Goal: Transaction & Acquisition: Purchase product/service

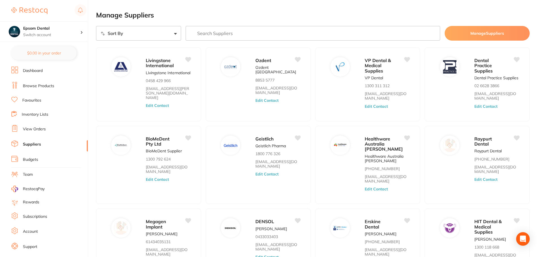
click at [35, 72] on link "Dashboard" at bounding box center [33, 71] width 20 height 6
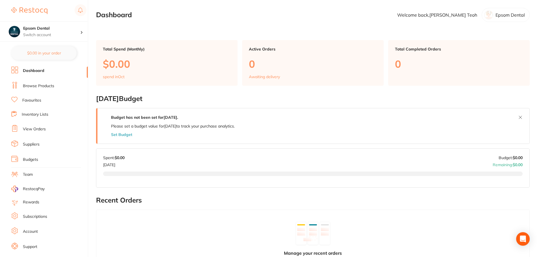
click at [41, 88] on link "Browse Products" at bounding box center [38, 86] width 31 height 6
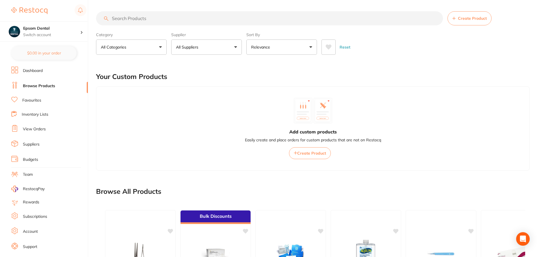
click at [168, 11] on main "Create Product Category All Categories All Categories 3D Printing anaesthetic a…" at bounding box center [318, 198] width 445 height 396
click at [168, 15] on input "search" at bounding box center [269, 18] width 347 height 14
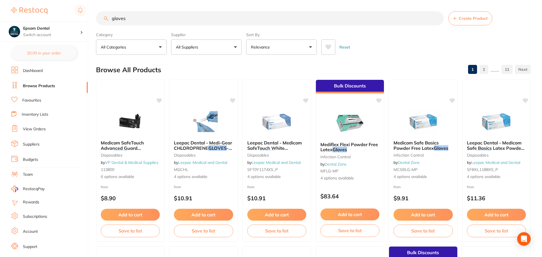
type input "gloves"
click at [188, 44] on button "All Suppliers" at bounding box center [206, 47] width 71 height 15
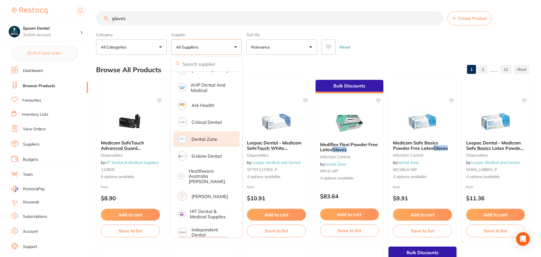
scroll to position [57, 0]
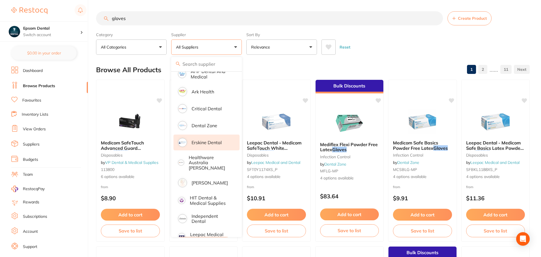
click at [213, 143] on p "Erskine Dental" at bounding box center [207, 142] width 30 height 5
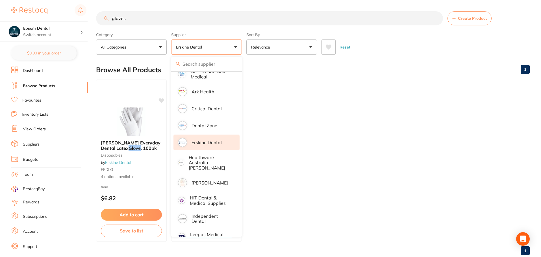
click at [308, 138] on ul "[PERSON_NAME] Everyday Dental Latex Glove , 100pk disposables by [PERSON_NAME] …" at bounding box center [313, 161] width 434 height 162
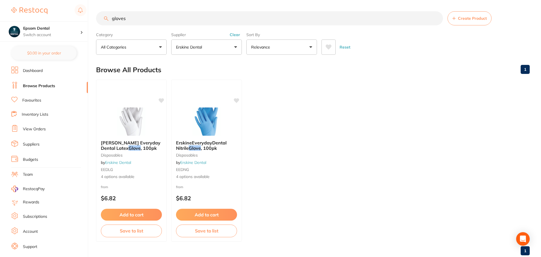
click at [436, 17] on input "gloves" at bounding box center [269, 18] width 347 height 14
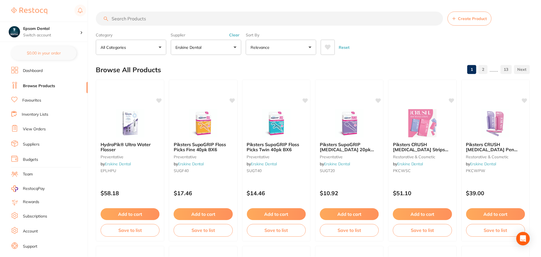
scroll to position [73, 0]
